Goal: Find specific page/section: Find specific page/section

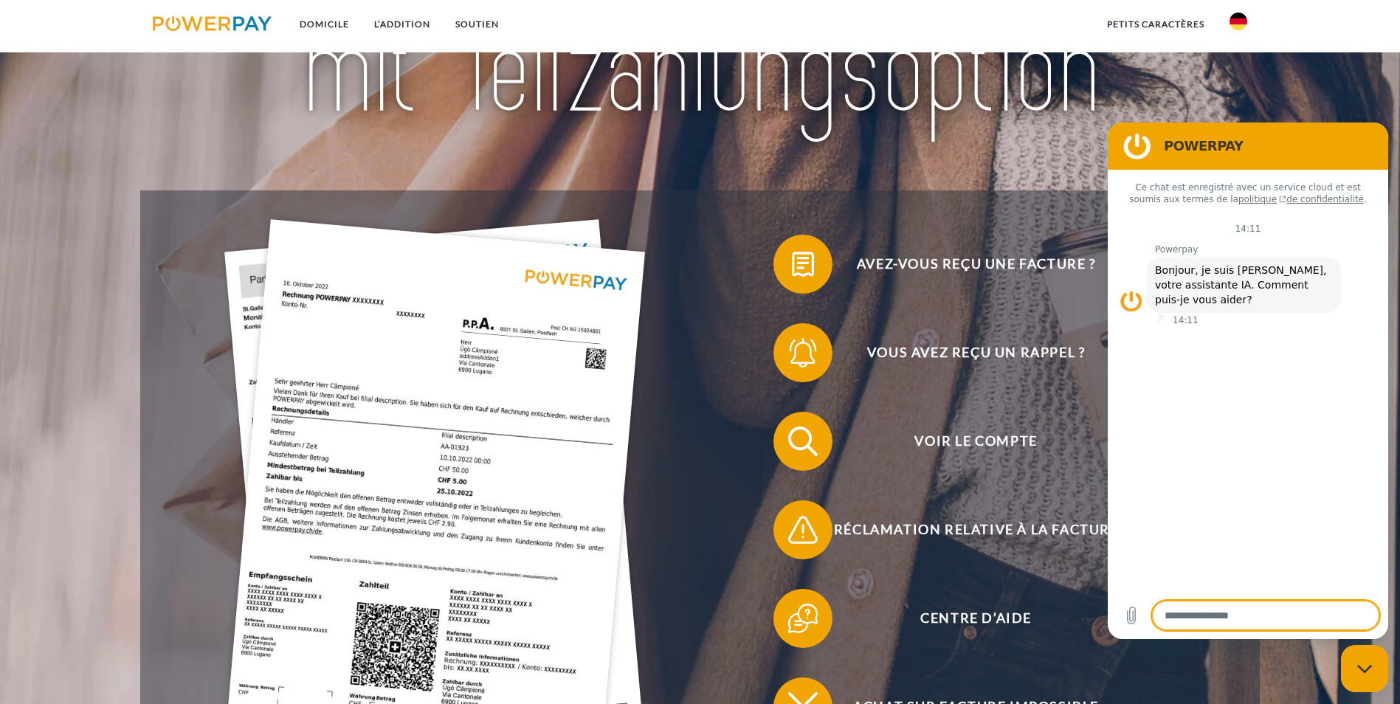
scroll to position [221, 0]
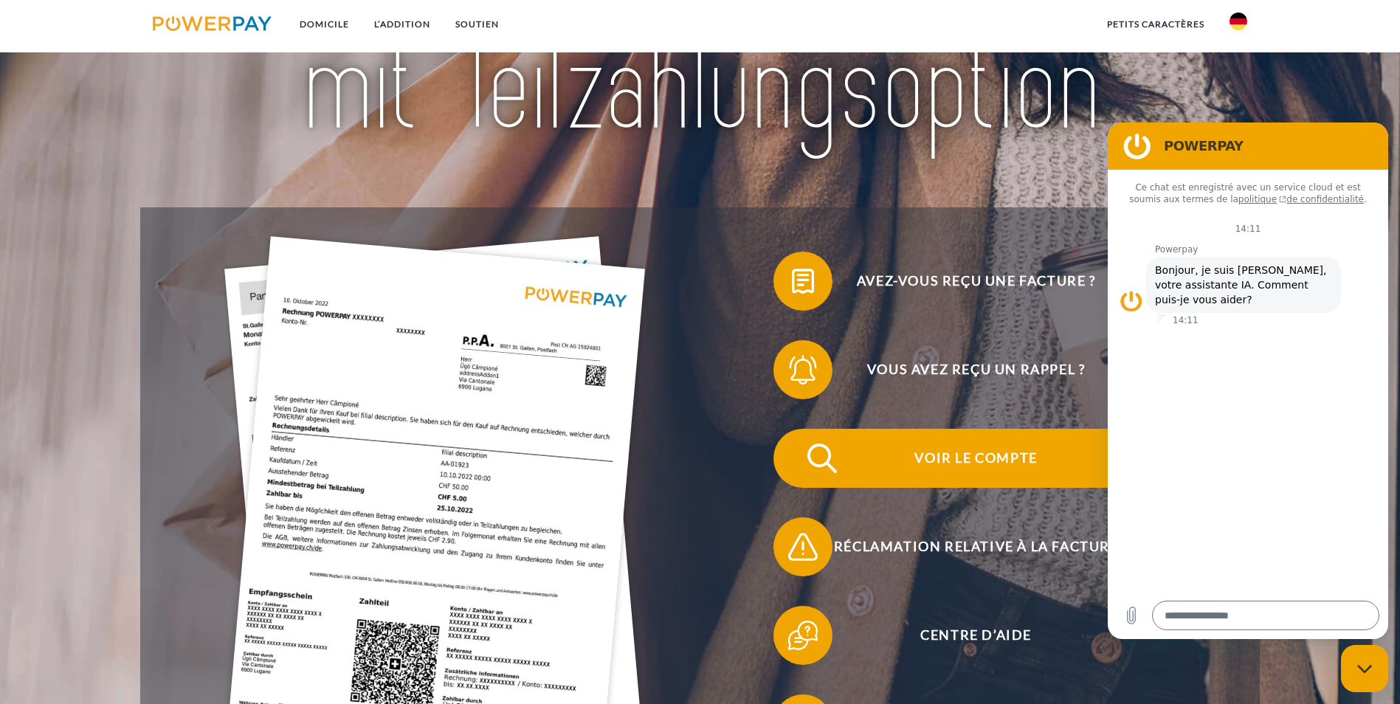
click at [795, 429] on span "Voir le compte" at bounding box center [976, 458] width 362 height 59
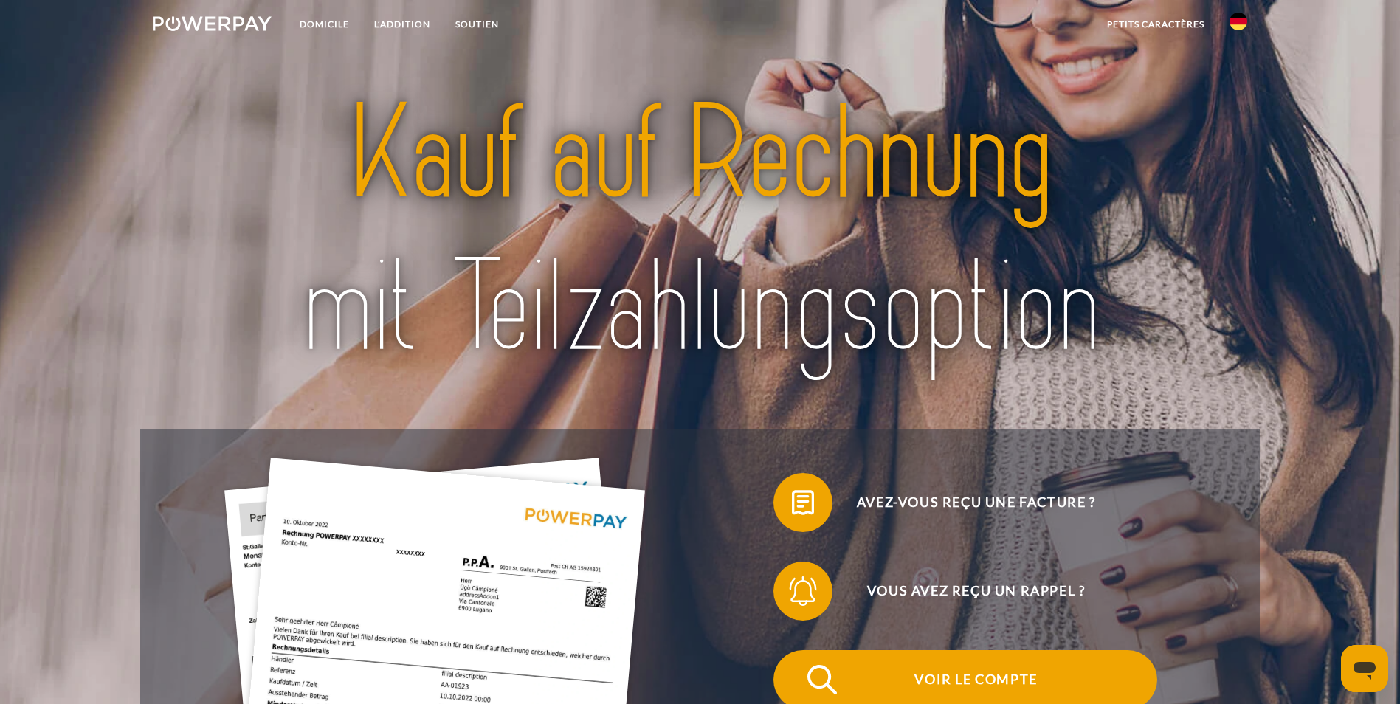
click at [795, 650] on span "Voir le compte" at bounding box center [976, 679] width 362 height 59
click at [795, 650] on span "Konto einsehen" at bounding box center [976, 679] width 362 height 59
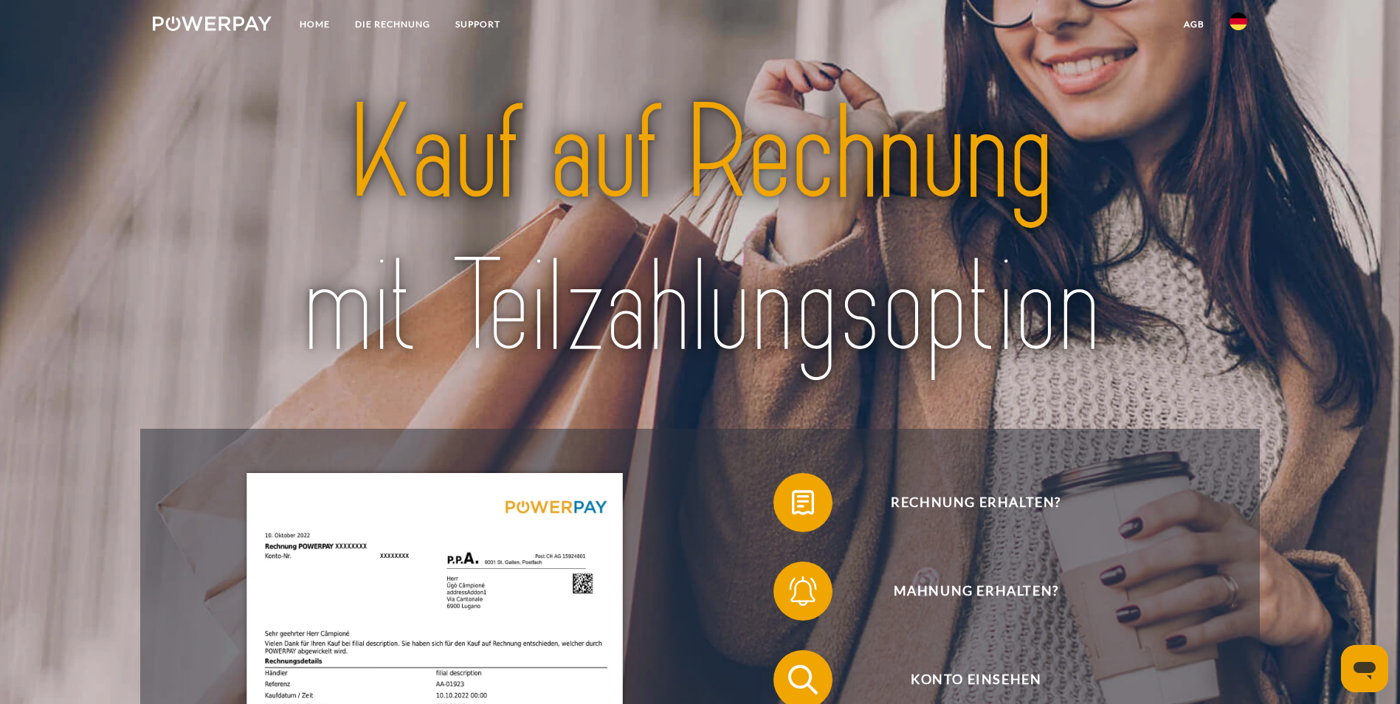
click at [1228, 19] on link at bounding box center [1238, 26] width 43 height 30
click at [1241, 68] on img at bounding box center [1239, 70] width 18 height 18
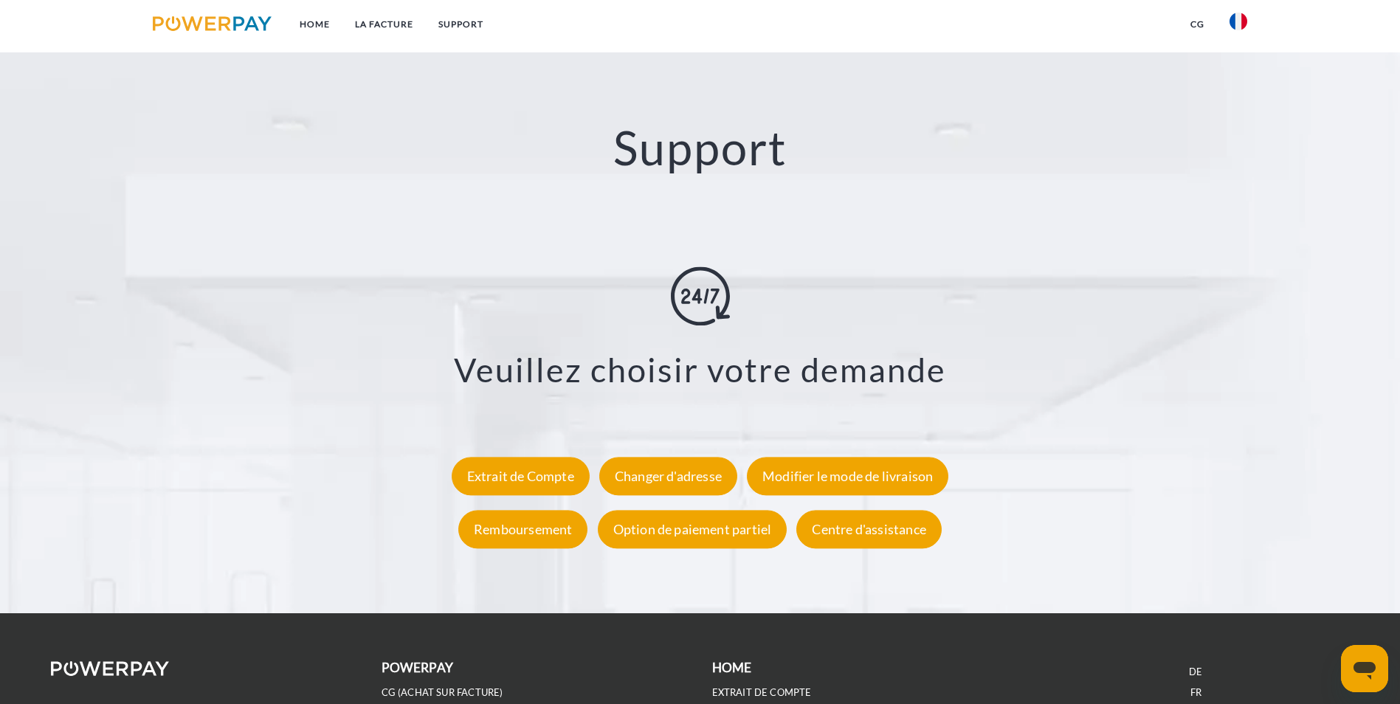
scroll to position [2712, 0]
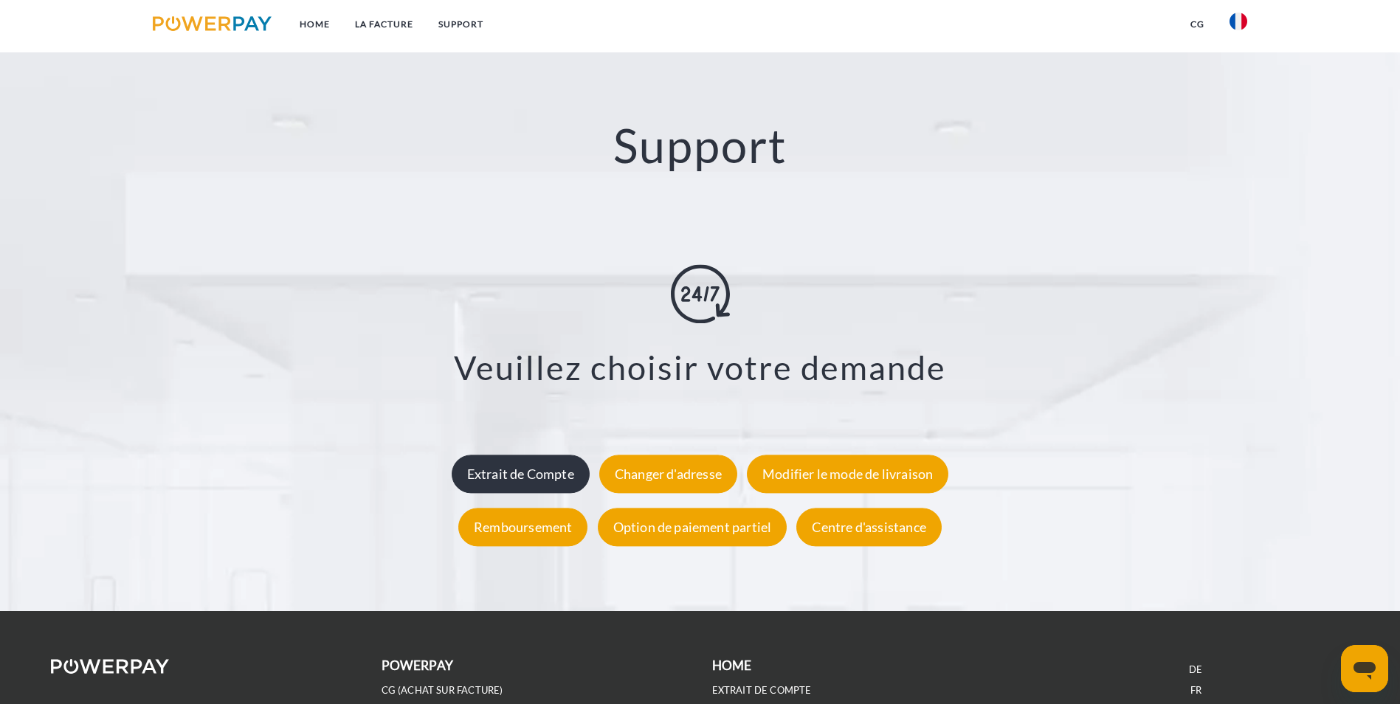
click at [549, 455] on div "Extrait de Compte" at bounding box center [521, 474] width 138 height 38
